Goal: Information Seeking & Learning: Learn about a topic

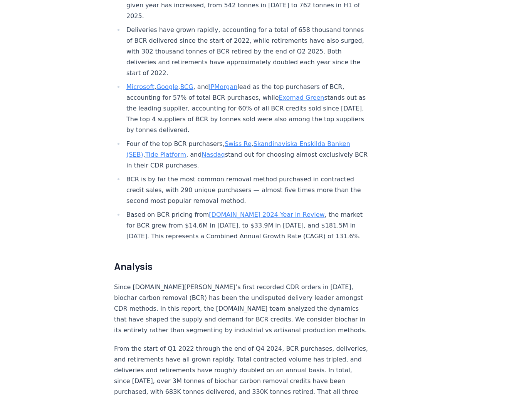
scroll to position [270, 0]
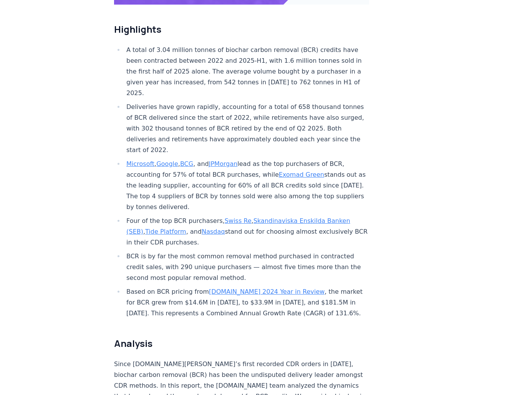
click at [288, 171] on link "Exomad Green" at bounding box center [301, 174] width 45 height 7
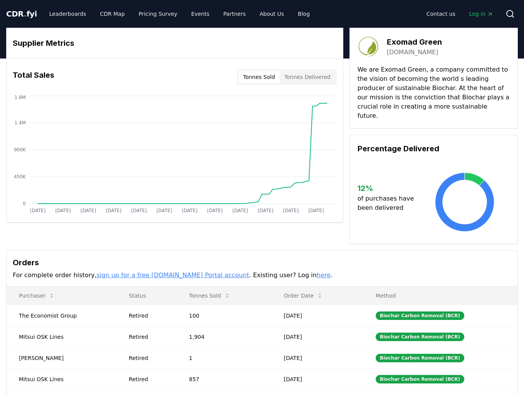
click at [324, 234] on div "Supplier Metrics Total Sales Tonnes Sold Tonnes Delivered Jan 2019 Aug 2019 Mar…" at bounding box center [262, 136] width 512 height 217
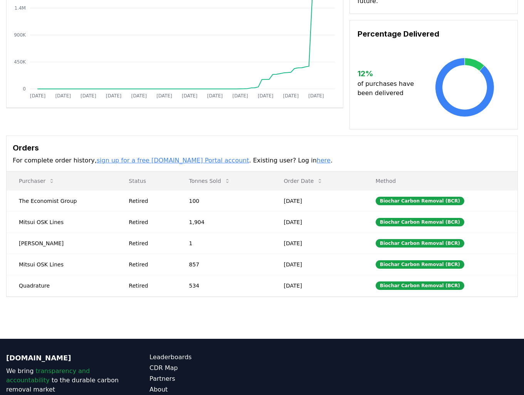
scroll to position [116, 0]
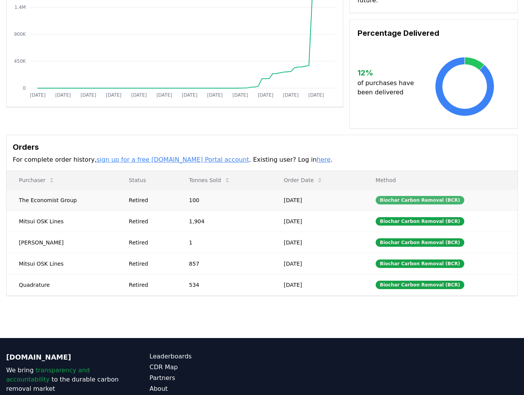
click at [425, 196] on div "Biochar Carbon Removal (BCR)" at bounding box center [420, 200] width 89 height 8
click at [424, 196] on div "Biochar Carbon Removal (BCR)" at bounding box center [420, 200] width 89 height 8
click at [283, 329] on main "Supplier Metrics Total Sales Tonnes Sold Tonnes Delivered Jan 2019 Aug 2019 Mar…" at bounding box center [262, 140] width 524 height 395
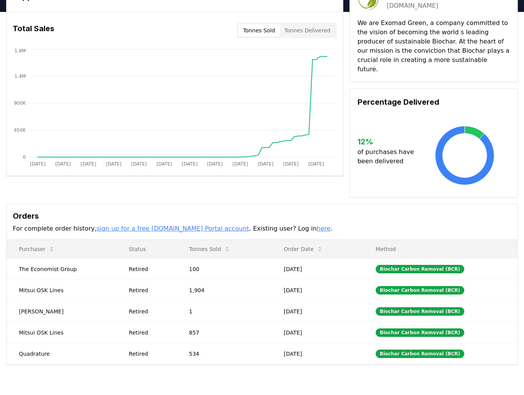
scroll to position [0, 0]
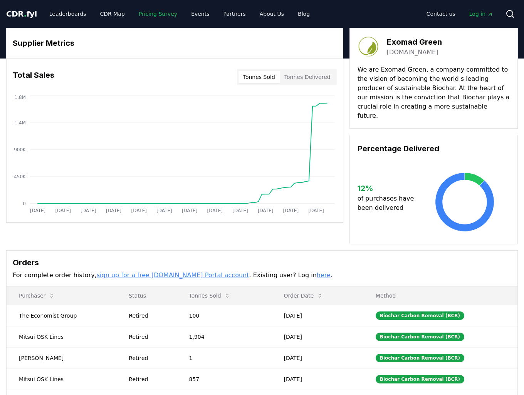
click at [148, 13] on link "Pricing Survey" at bounding box center [158, 14] width 51 height 14
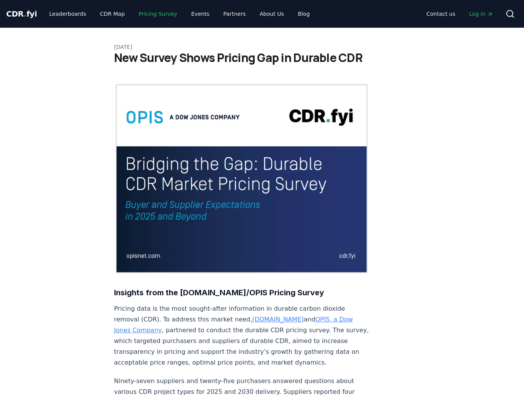
scroll to position [77, 0]
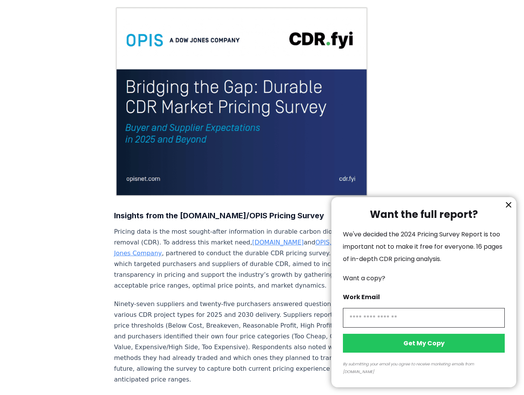
click at [506, 210] on icon "information" at bounding box center [508, 204] width 9 height 9
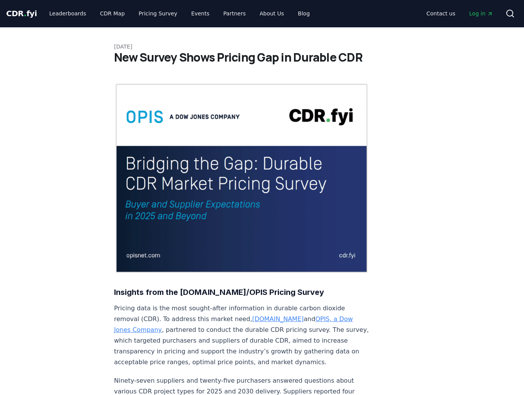
scroll to position [0, 0]
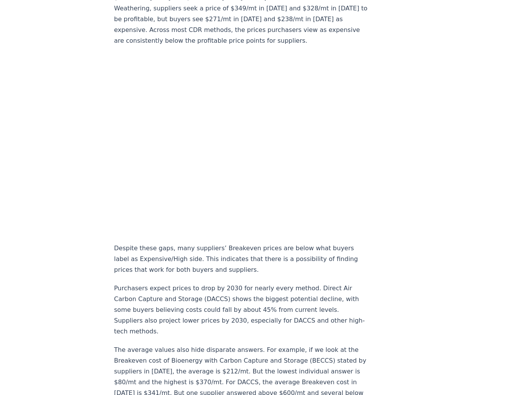
scroll to position [385, 0]
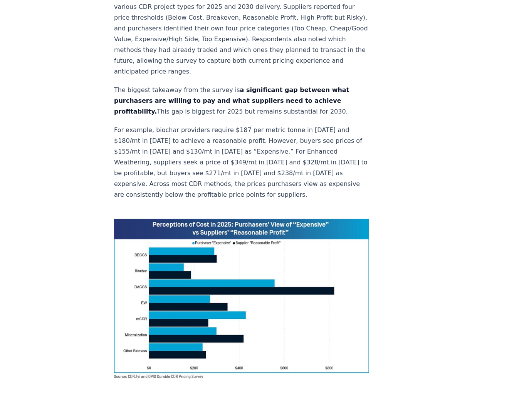
click at [185, 156] on p "For example, biochar providers require $187 per metric tonne in 2025 and $180/m…" at bounding box center [241, 163] width 255 height 76
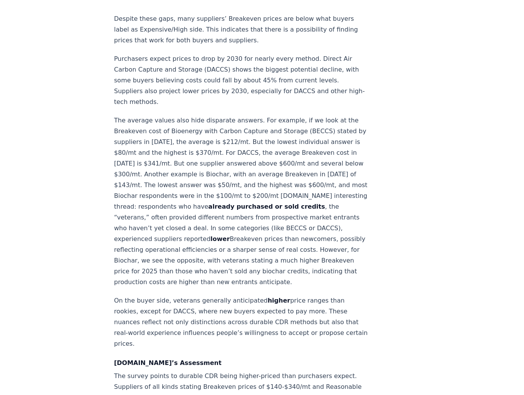
scroll to position [771, 0]
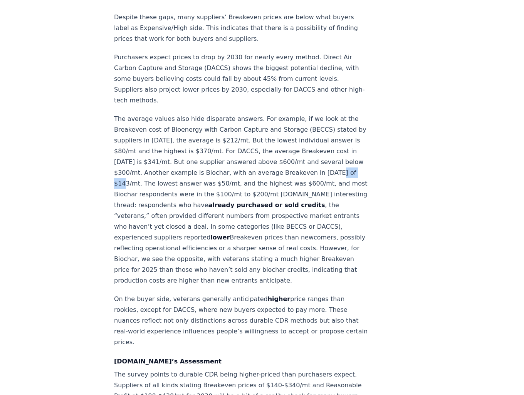
drag, startPoint x: 125, startPoint y: 138, endPoint x: 148, endPoint y: 142, distance: 23.1
click at [148, 142] on p "The average values also hide disparate answers. For example, if we look at the …" at bounding box center [241, 200] width 255 height 173
click at [158, 156] on p "The average values also hide disparate answers. For example, if we look at the …" at bounding box center [241, 200] width 255 height 173
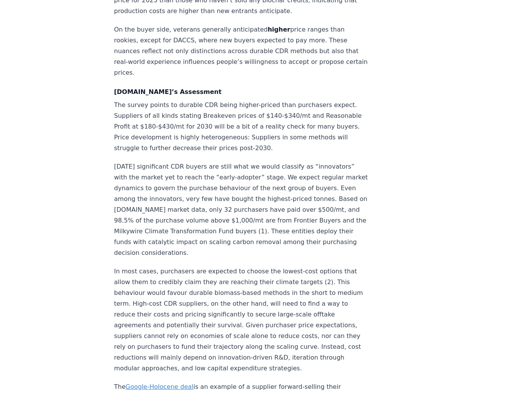
scroll to position [1079, 0]
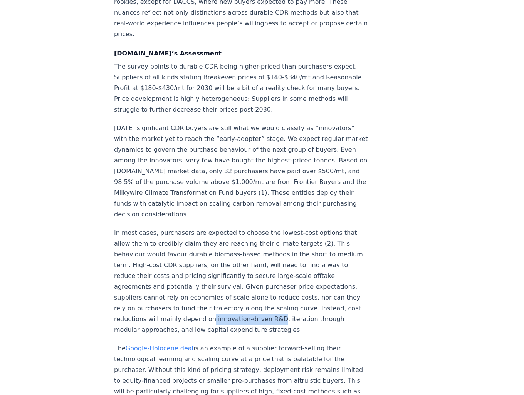
drag, startPoint x: 206, startPoint y: 284, endPoint x: 272, endPoint y: 287, distance: 65.9
click at [272, 287] on p "In most cases, purchasers are expected to choose the lowest-cost options that a…" at bounding box center [241, 282] width 255 height 108
click at [126, 293] on p "In most cases, purchasers are expected to choose the lowest-cost options that a…" at bounding box center [241, 282] width 255 height 108
click at [126, 297] on p "In most cases, purchasers are expected to choose the lowest-cost options that a…" at bounding box center [241, 282] width 255 height 108
drag, startPoint x: 178, startPoint y: 295, endPoint x: 280, endPoint y: 295, distance: 102.1
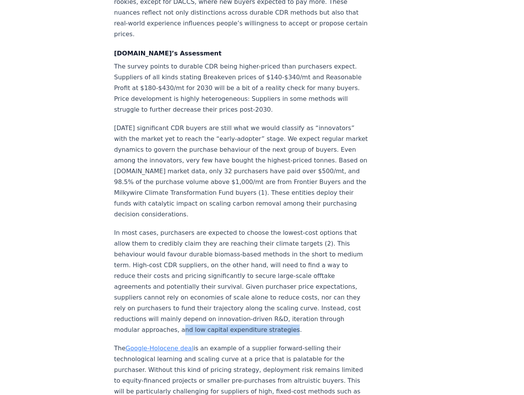
click at [280, 295] on p "In most cases, purchasers are expected to choose the lowest-cost options that a…" at bounding box center [241, 282] width 255 height 108
click at [176, 269] on p "In most cases, purchasers are expected to choose the lowest-cost options that a…" at bounding box center [241, 282] width 255 height 108
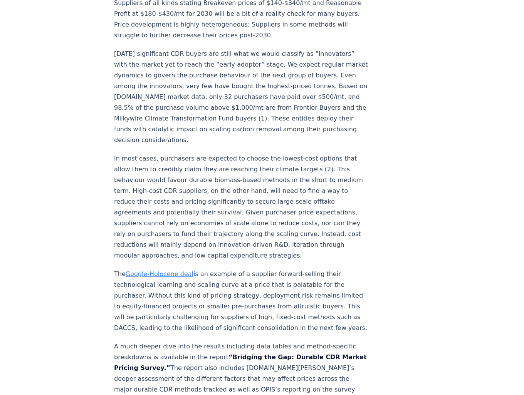
scroll to position [1156, 0]
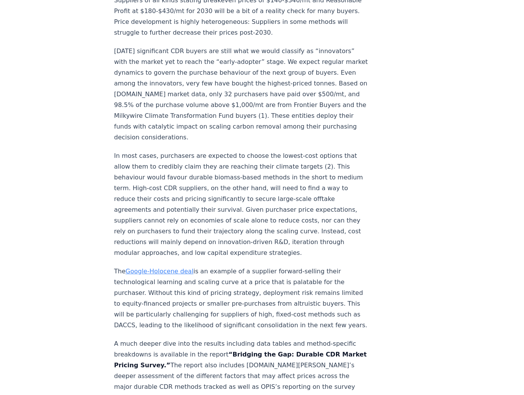
click at [163, 276] on p "The Google-Holocene deal is an example of a supplier forward-selling their tech…" at bounding box center [241, 298] width 255 height 65
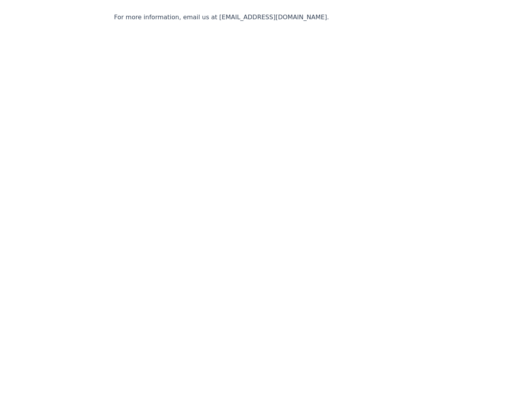
scroll to position [1685, 0]
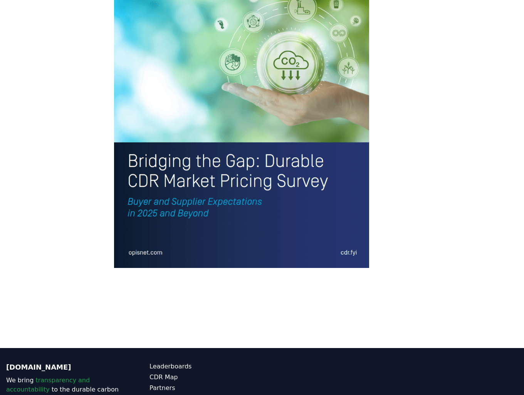
click at [227, 92] on img at bounding box center [241, 102] width 255 height 333
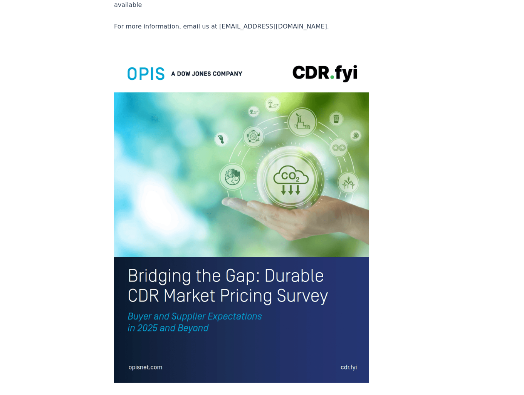
scroll to position [1618, 0]
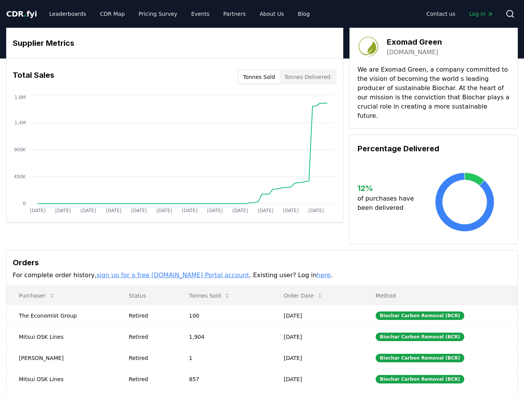
drag, startPoint x: 385, startPoint y: 51, endPoint x: 438, endPoint y: 53, distance: 52.8
click at [438, 53] on div "Exomad Green exomadgreen.com" at bounding box center [434, 47] width 152 height 22
copy link "exomadgreen.com"
click at [185, 42] on h3 "Supplier Metrics" at bounding box center [175, 43] width 324 height 12
click at [110, 15] on link "CDR Map" at bounding box center [112, 14] width 37 height 14
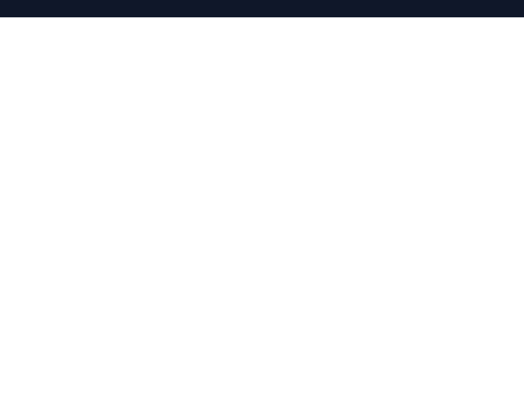
scroll to position [116, 0]
